Goal: Transaction & Acquisition: Purchase product/service

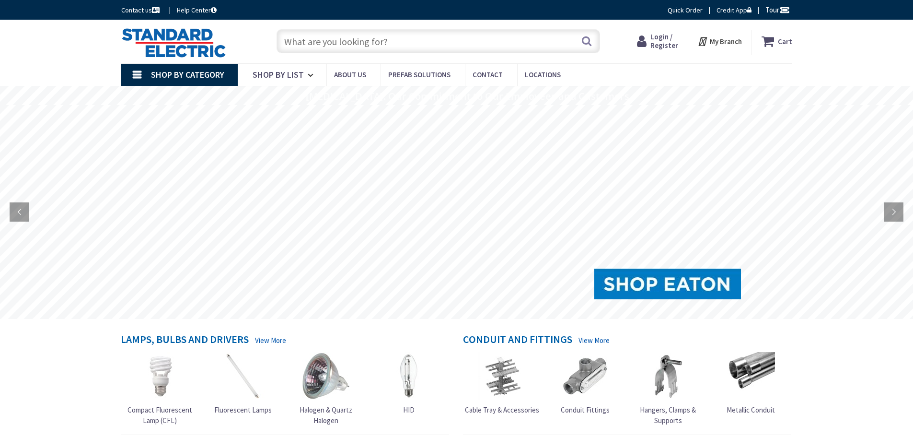
click at [334, 39] on input "text" at bounding box center [439, 41] width 324 height 24
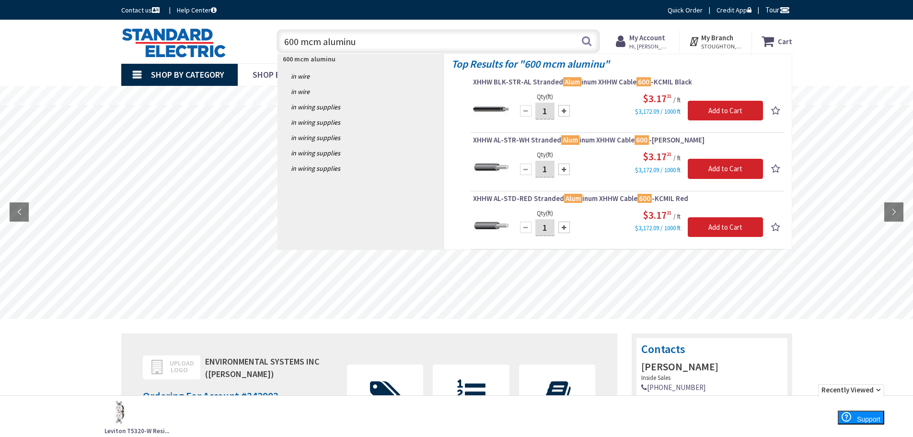
type input "600 mcm aluminum"
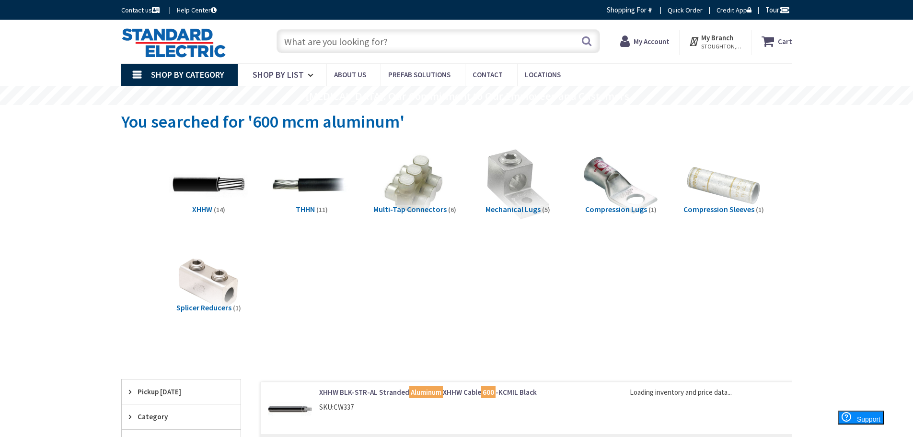
click at [318, 212] on span "(11)" at bounding box center [322, 209] width 12 height 9
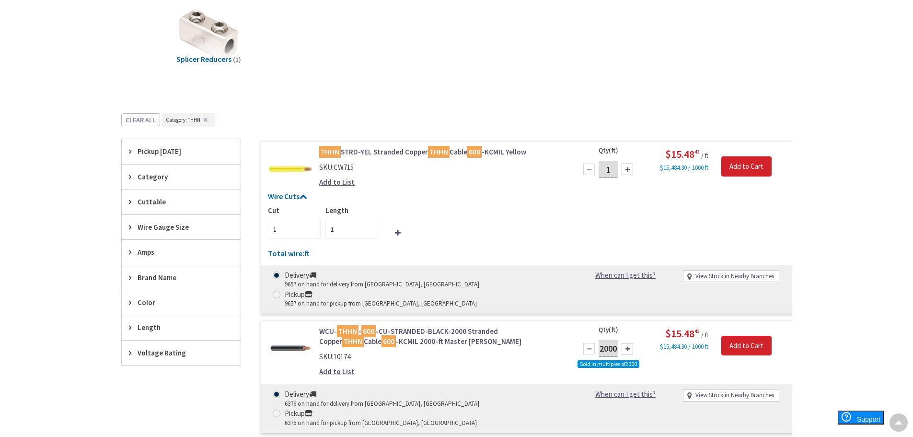
scroll to position [251, 0]
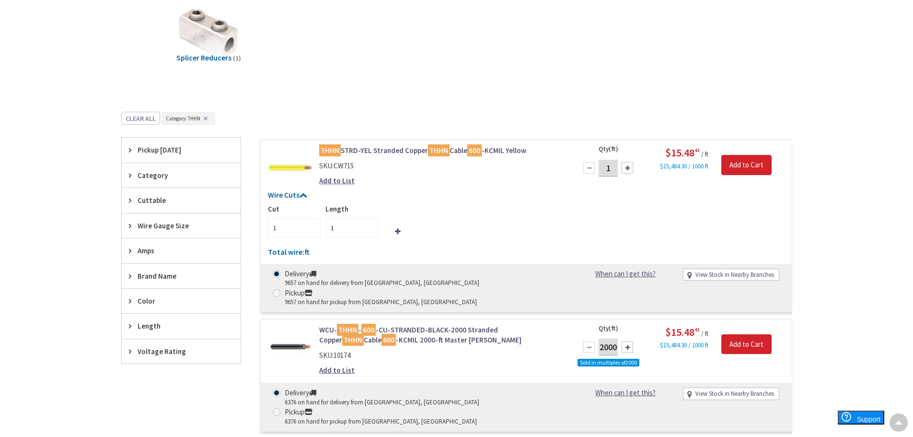
click at [156, 171] on span "Category" at bounding box center [177, 175] width 78 height 10
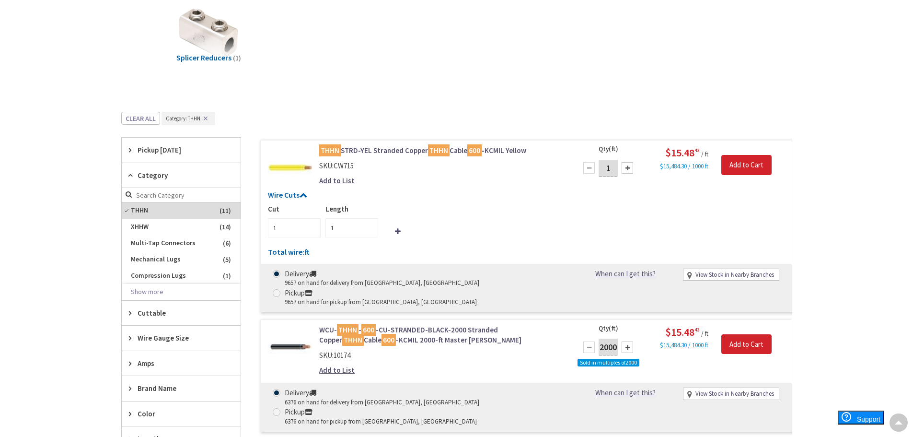
click at [156, 171] on span "Category" at bounding box center [177, 175] width 78 height 10
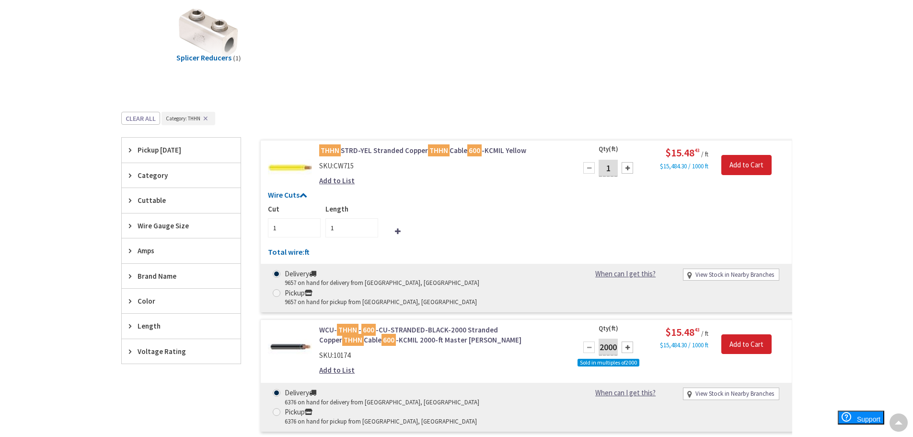
click at [156, 171] on span "Category" at bounding box center [177, 175] width 78 height 10
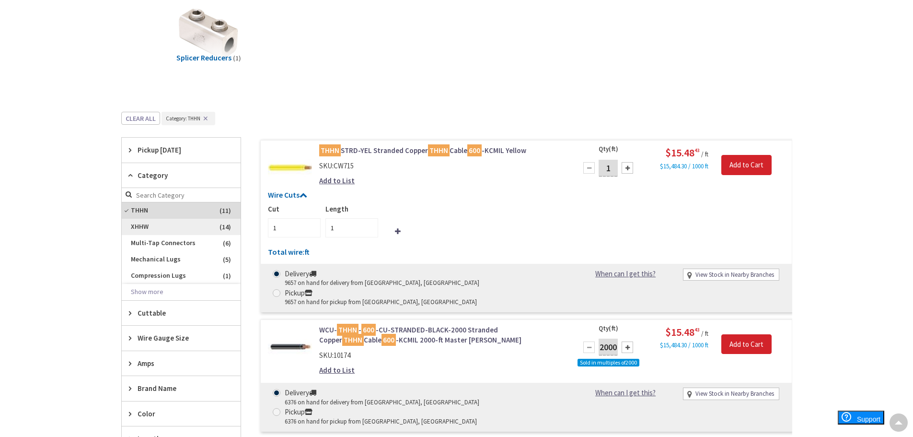
click at [154, 229] on span "XHHW" at bounding box center [181, 227] width 119 height 16
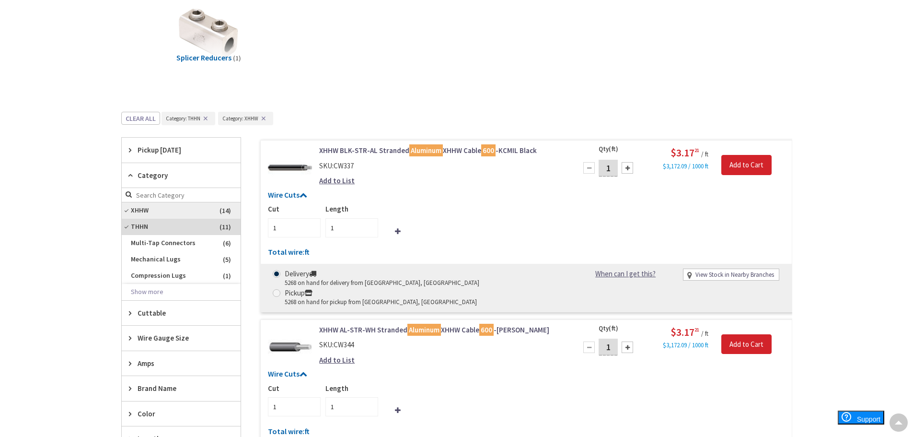
click at [187, 212] on span "XHHW" at bounding box center [181, 210] width 119 height 16
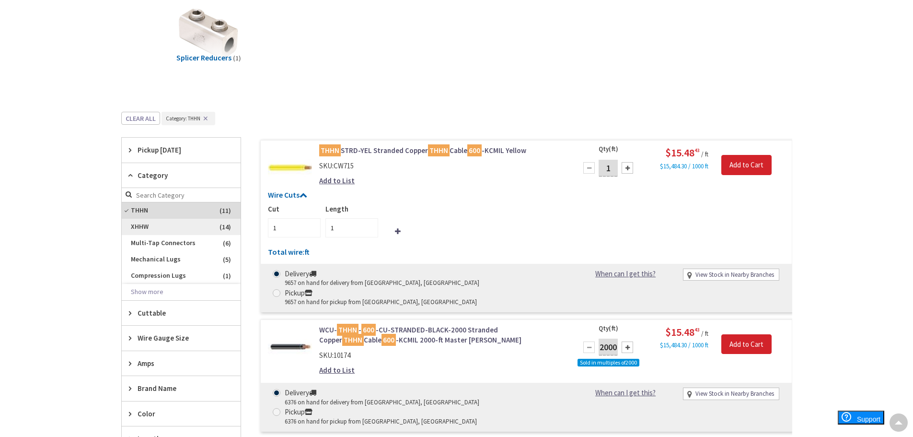
click at [186, 225] on span "XHHW" at bounding box center [181, 227] width 119 height 16
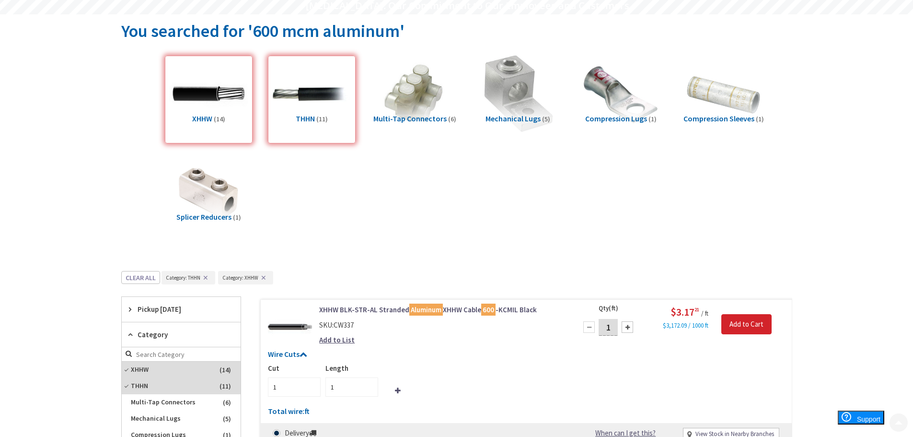
scroll to position [112, 0]
